Goal: Find specific page/section: Find specific page/section

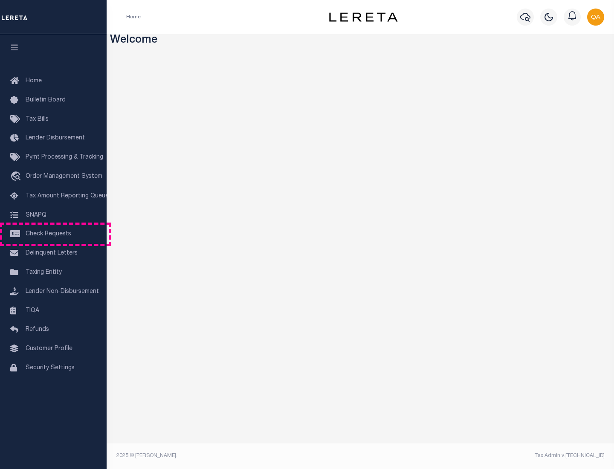
click at [53, 234] on span "Check Requests" at bounding box center [49, 234] width 46 height 6
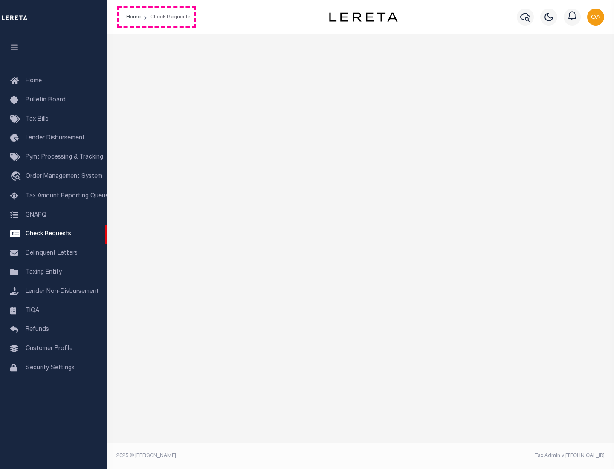
select select "50"
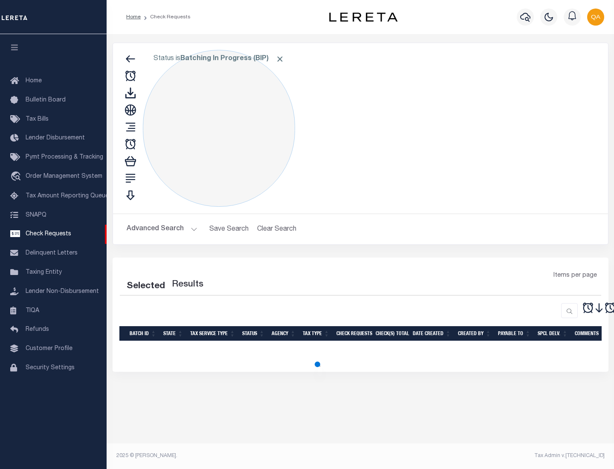
select select "50"
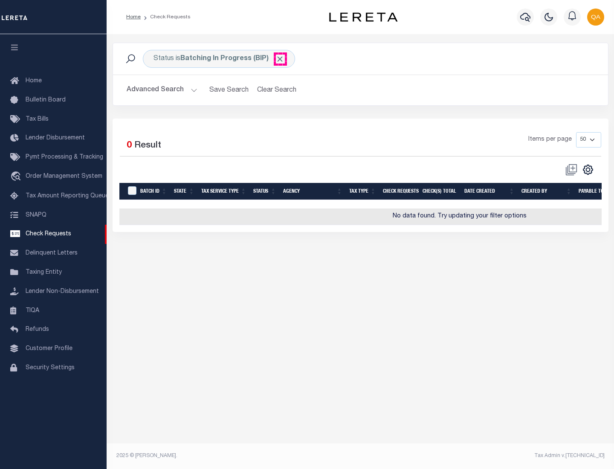
click at [280, 59] on span "Click to Remove" at bounding box center [279, 59] width 9 height 9
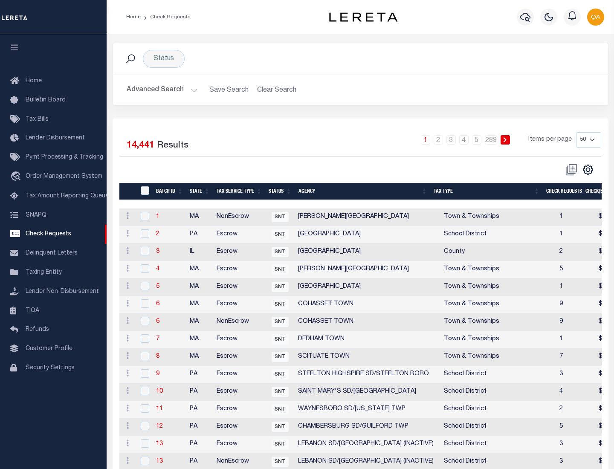
scroll to position [411, 0]
